Goal: Communication & Community: Answer question/provide support

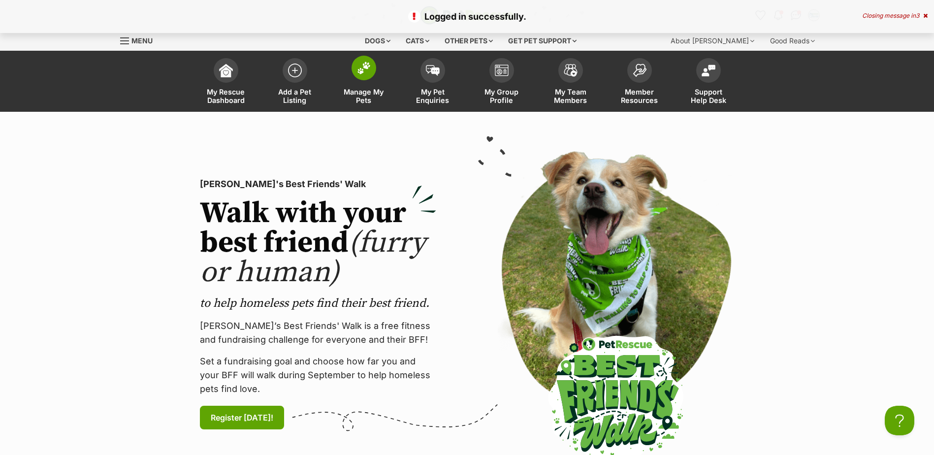
click at [360, 96] on span "Manage My Pets" at bounding box center [364, 96] width 44 height 17
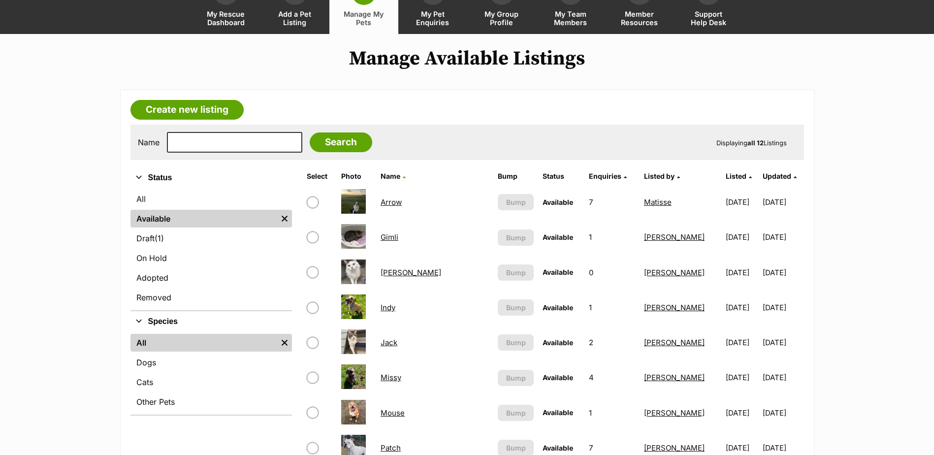
scroll to position [246, 0]
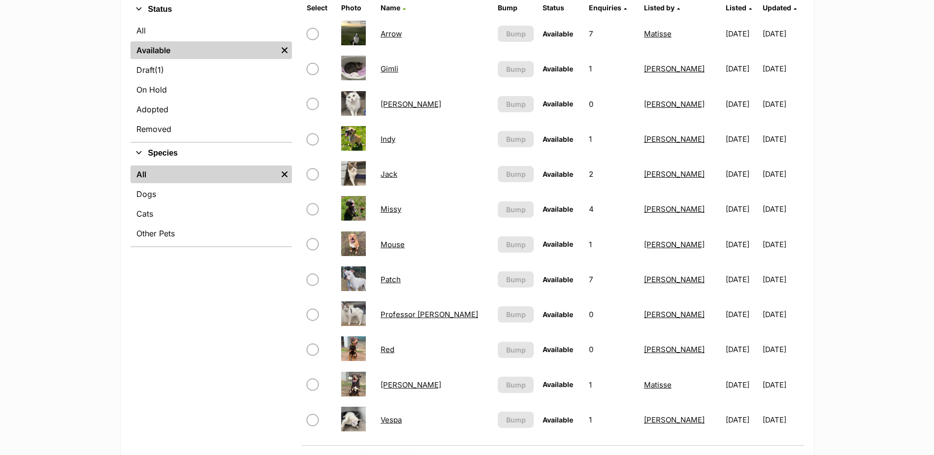
click at [394, 176] on link "Jack" at bounding box center [389, 173] width 17 height 9
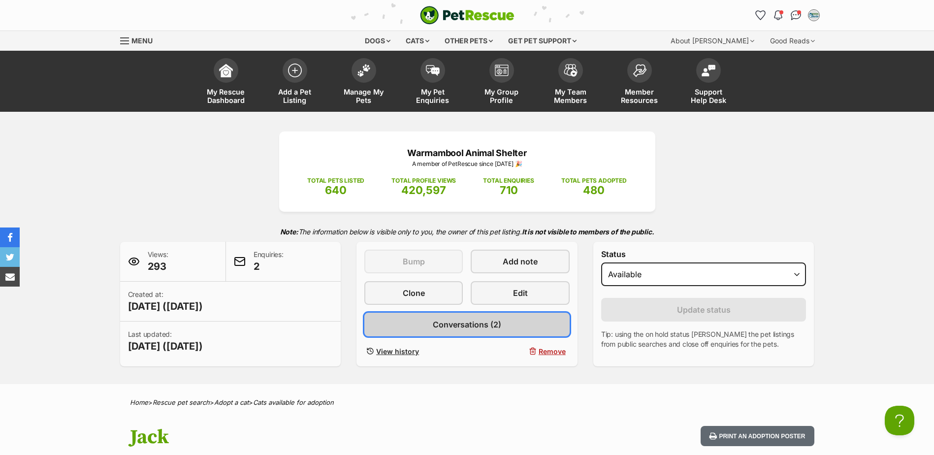
click at [501, 329] on span "Conversations (2)" at bounding box center [467, 324] width 68 height 12
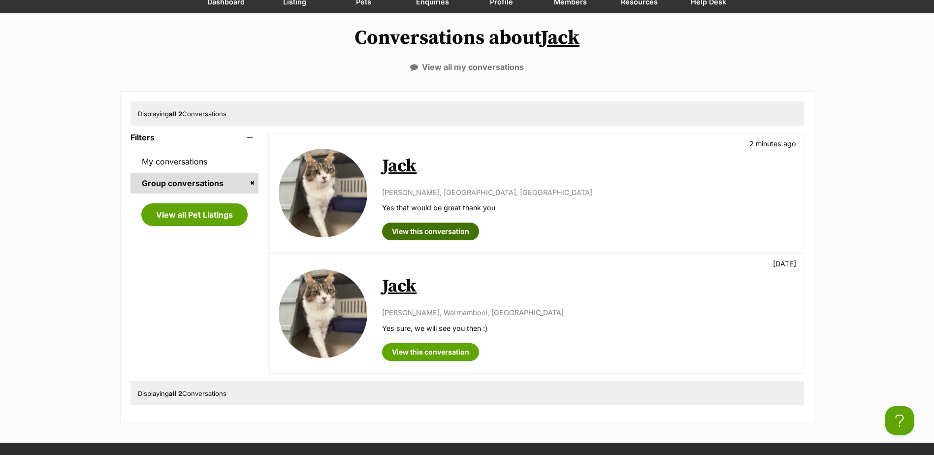
click at [428, 237] on link "View this conversation" at bounding box center [430, 232] width 97 height 18
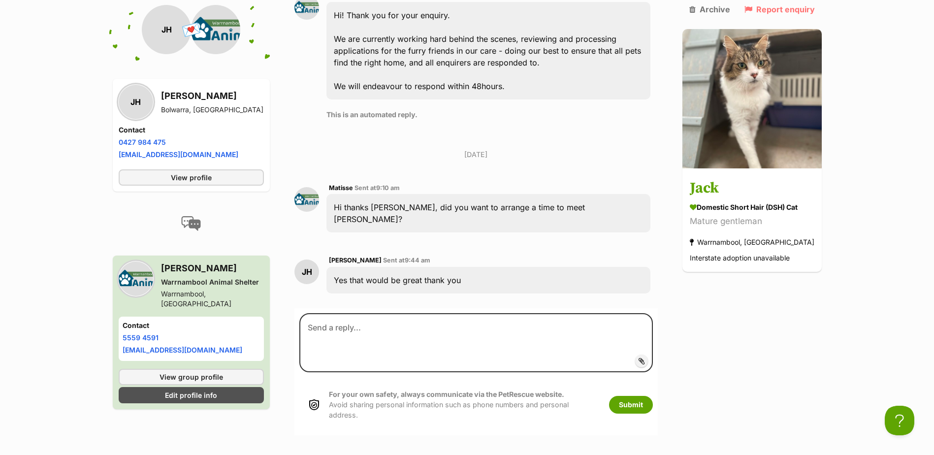
scroll to position [418, 0]
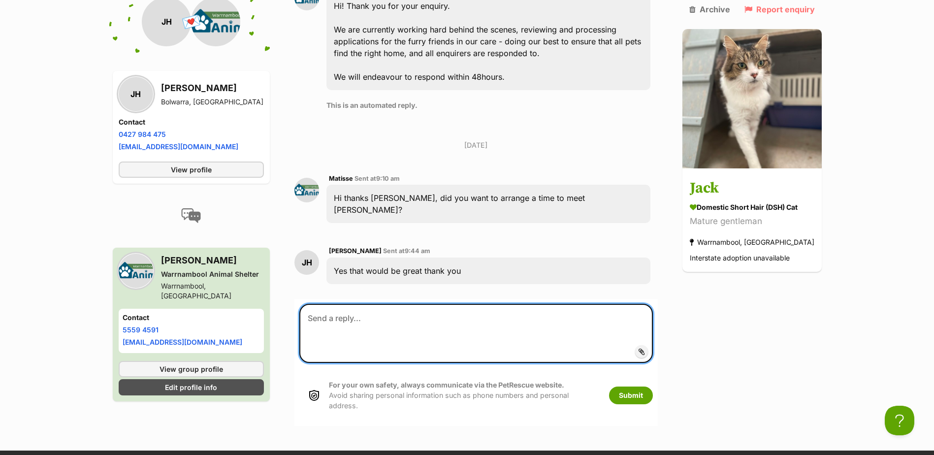
click at [437, 304] on textarea at bounding box center [475, 333] width 353 height 59
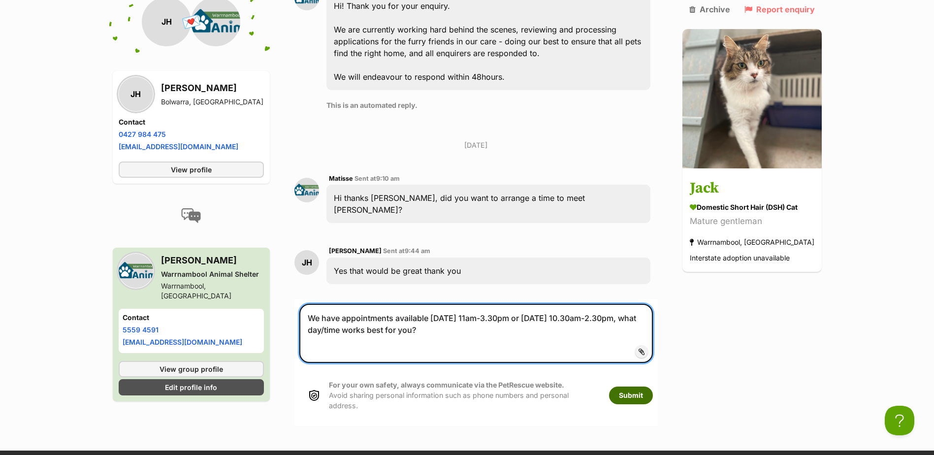
type textarea "We have appointments available [DATE] 11am-3.30pm or [DATE] 10.30am-2.30pm, wha…"
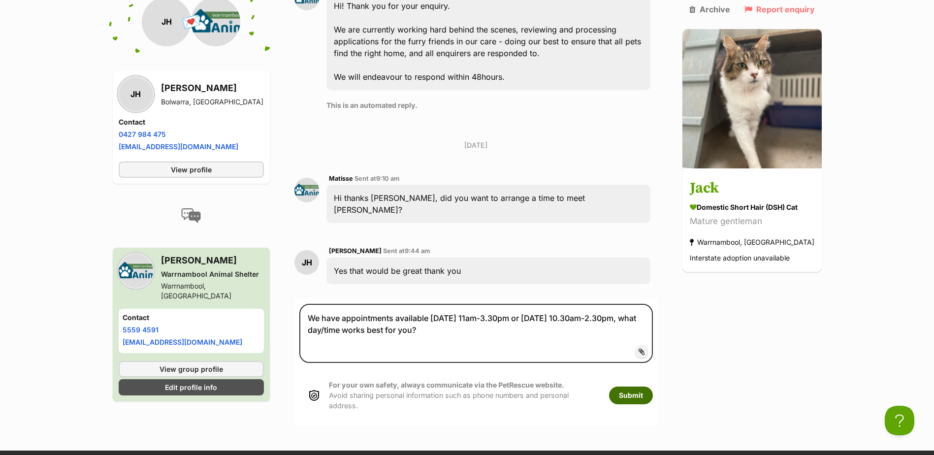
click at [652, 386] on button "Submit" at bounding box center [631, 395] width 44 height 18
